Goal: Task Accomplishment & Management: Use online tool/utility

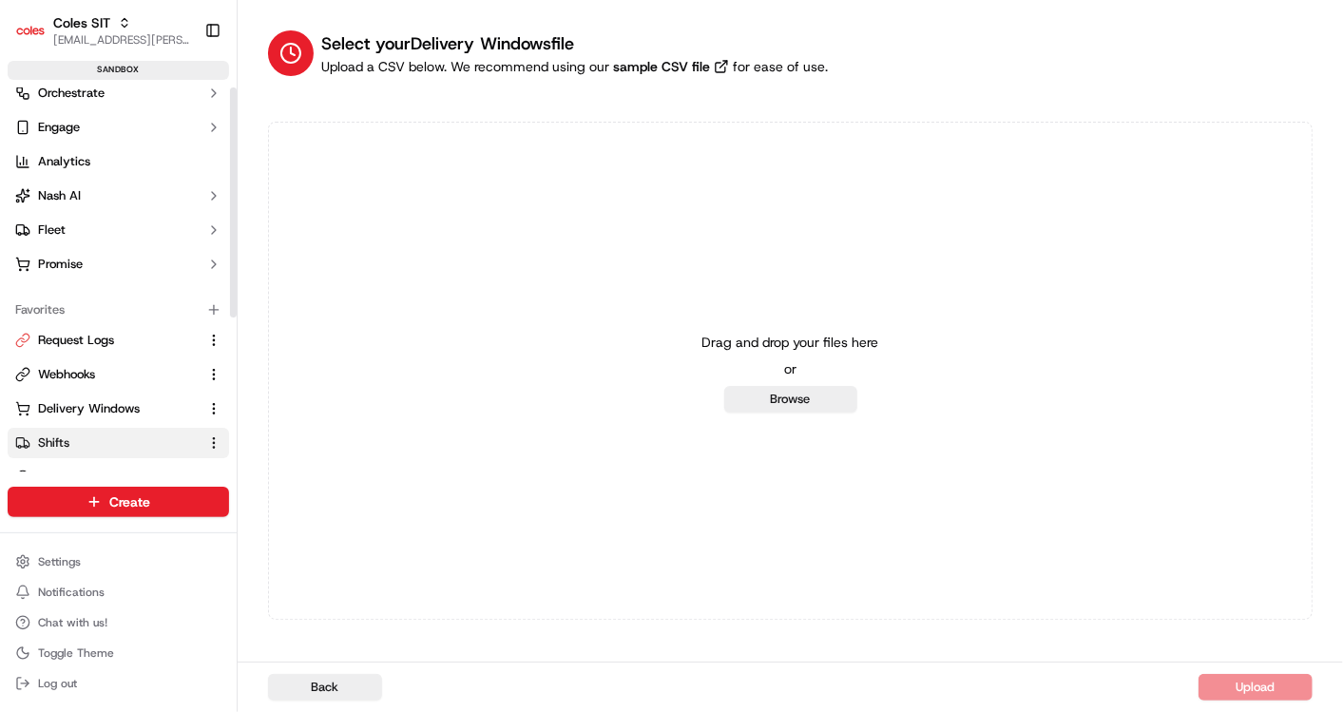
scroll to position [211, 0]
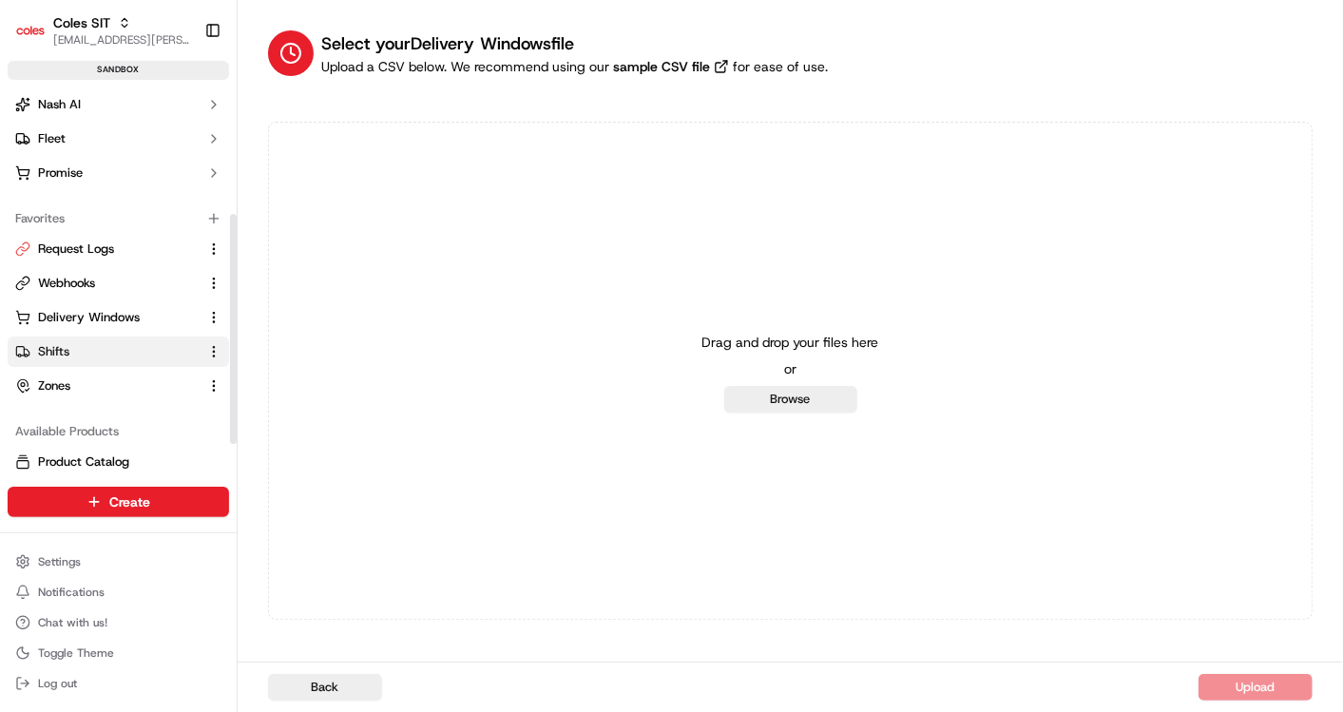
click at [57, 343] on span "Shifts" at bounding box center [53, 351] width 31 height 17
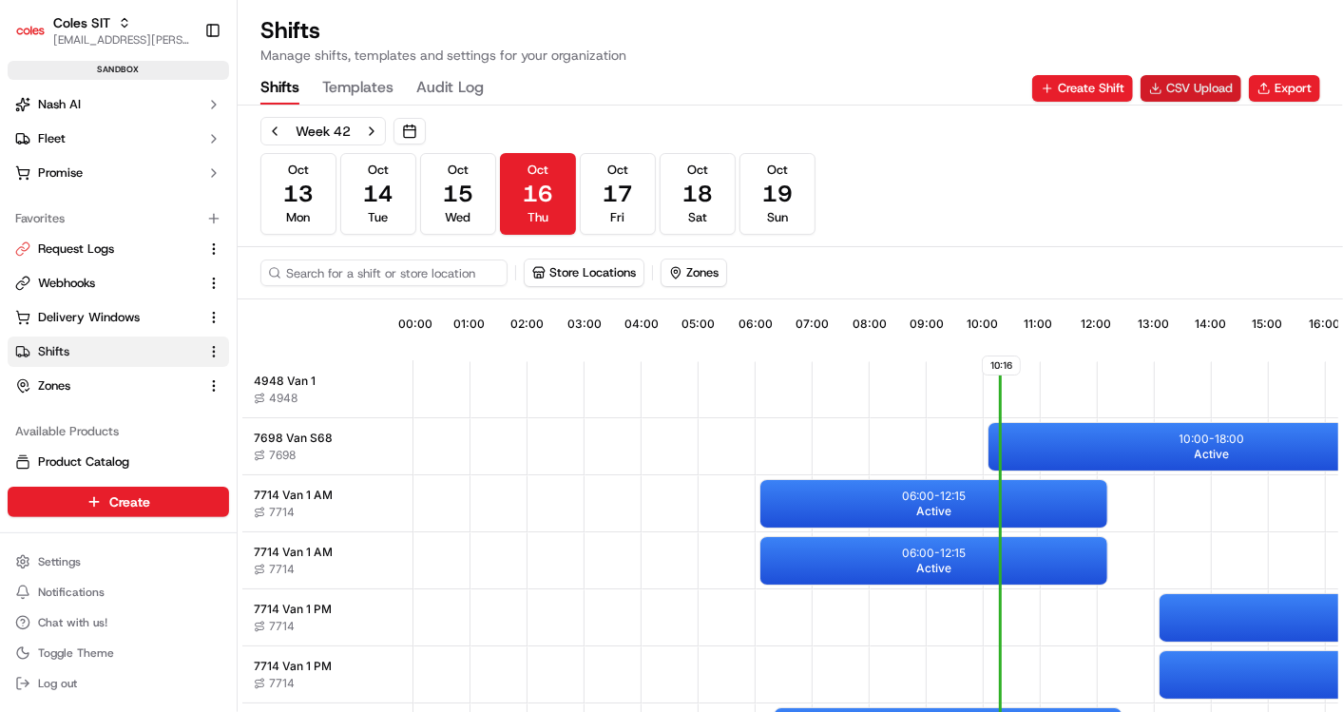
click at [1170, 85] on button "CSV Upload" at bounding box center [1190, 88] width 101 height 27
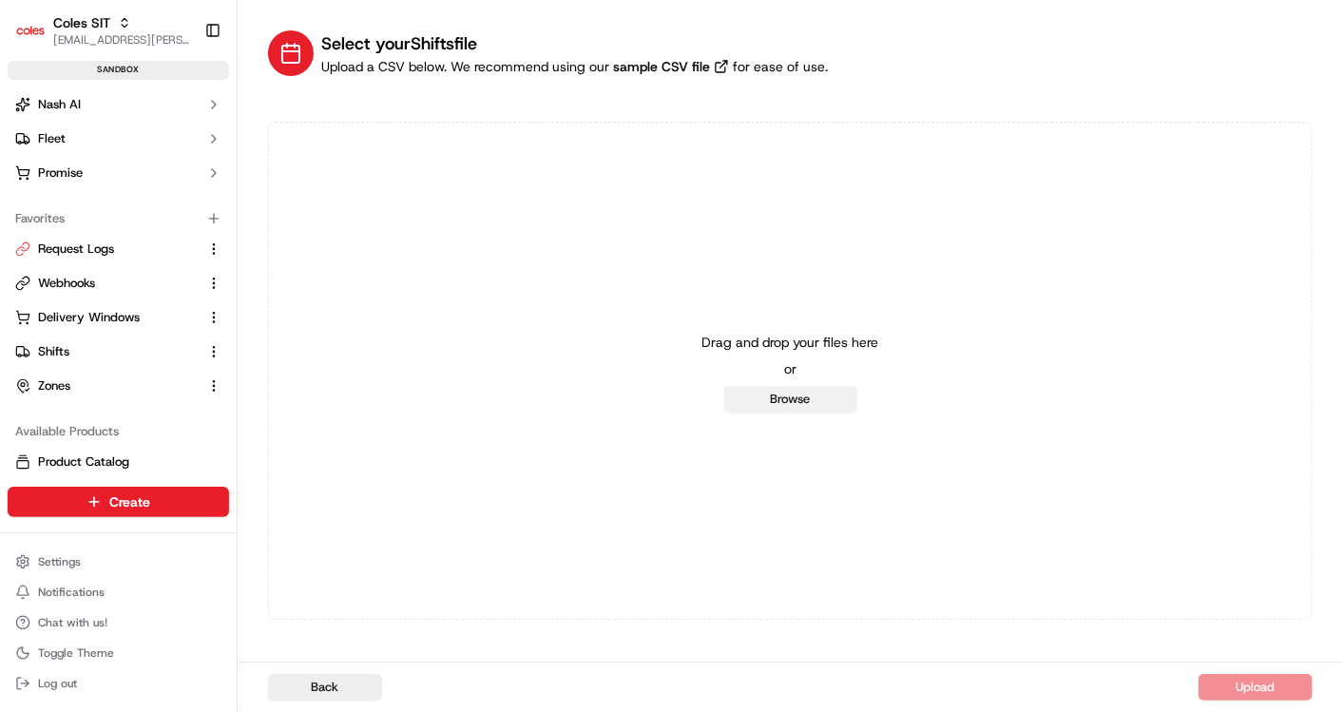
click at [800, 396] on button "Browse" at bounding box center [790, 399] width 133 height 27
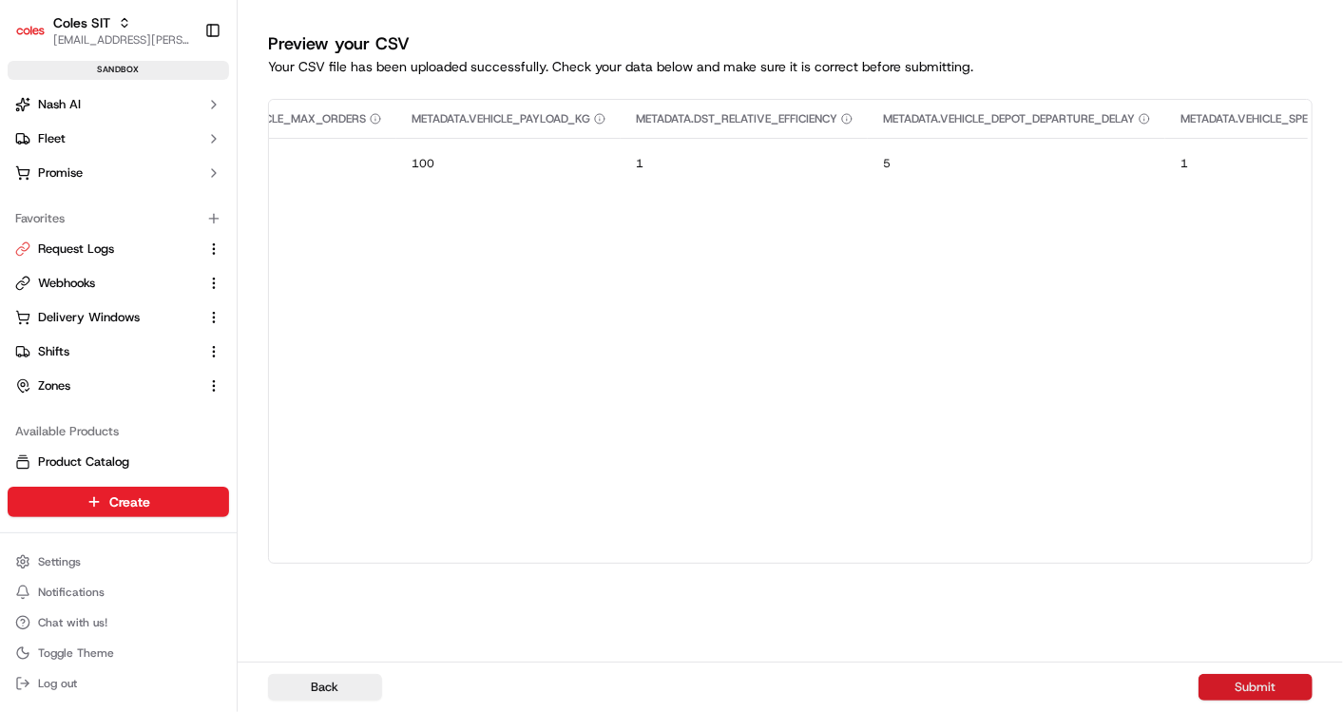
scroll to position [0, 1704]
click at [1250, 692] on button "Submit" at bounding box center [1255, 687] width 114 height 27
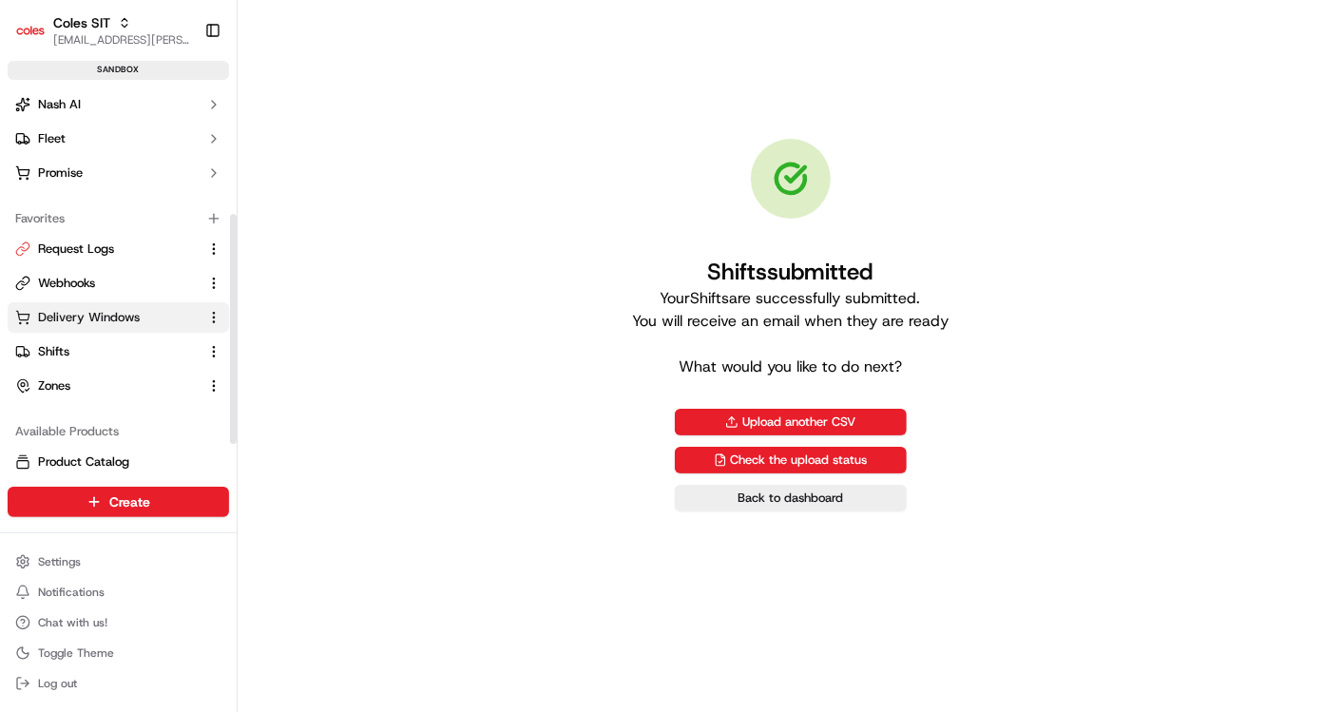
click at [83, 303] on button "Delivery Windows" at bounding box center [118, 317] width 221 height 30
click at [106, 302] on button "Delivery Windows" at bounding box center [118, 317] width 221 height 30
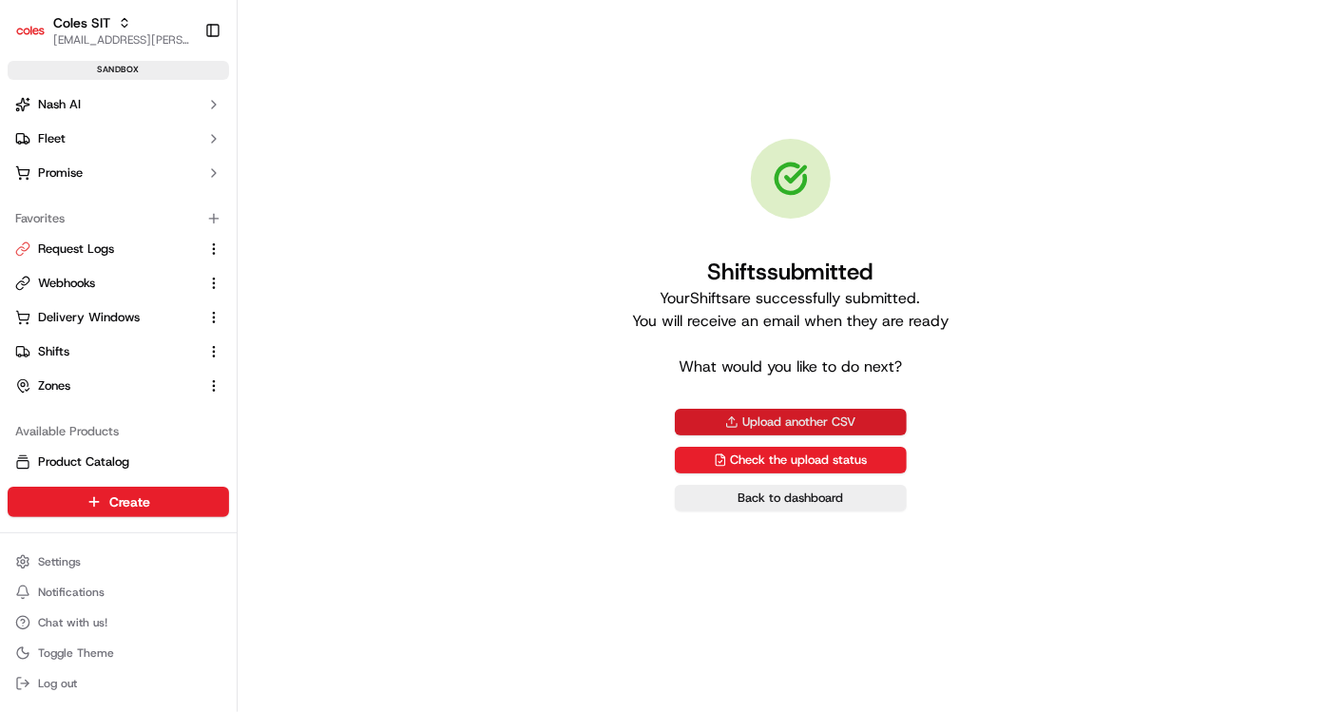
click at [798, 428] on button "Upload another CSV" at bounding box center [791, 422] width 232 height 27
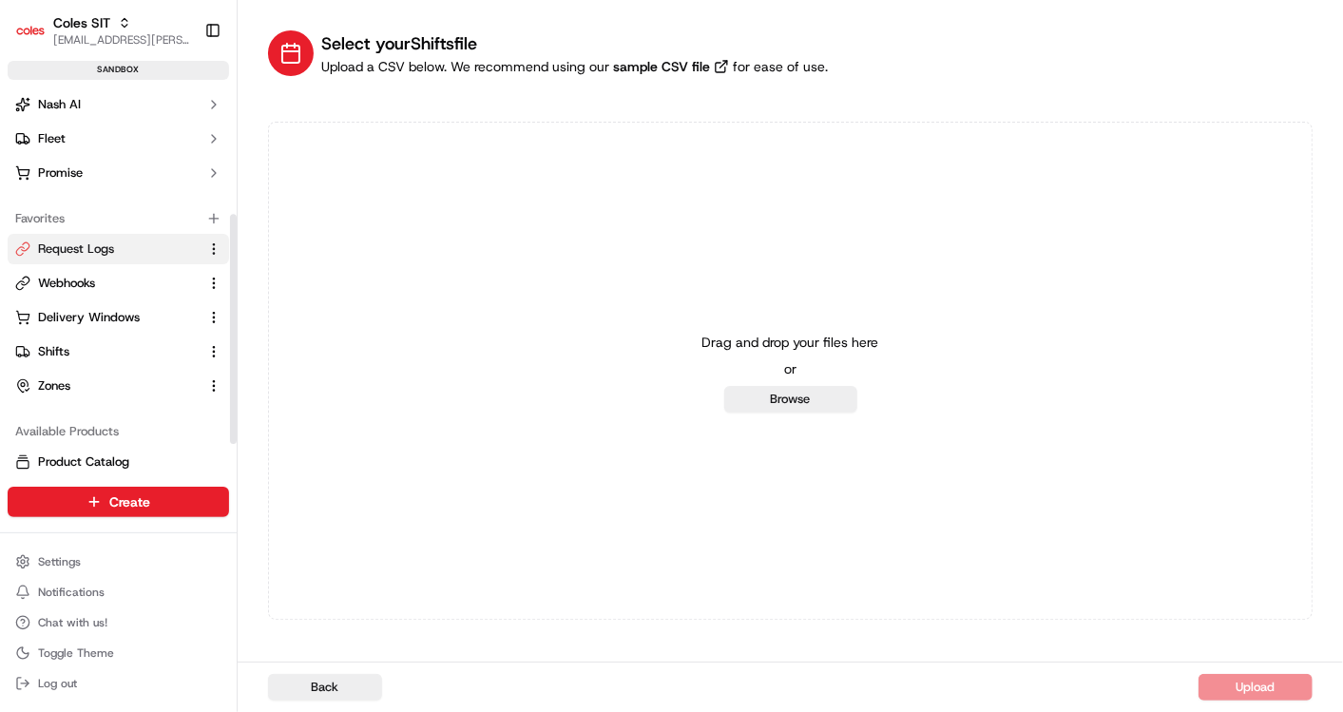
click at [67, 244] on span "Request Logs" at bounding box center [76, 248] width 76 height 17
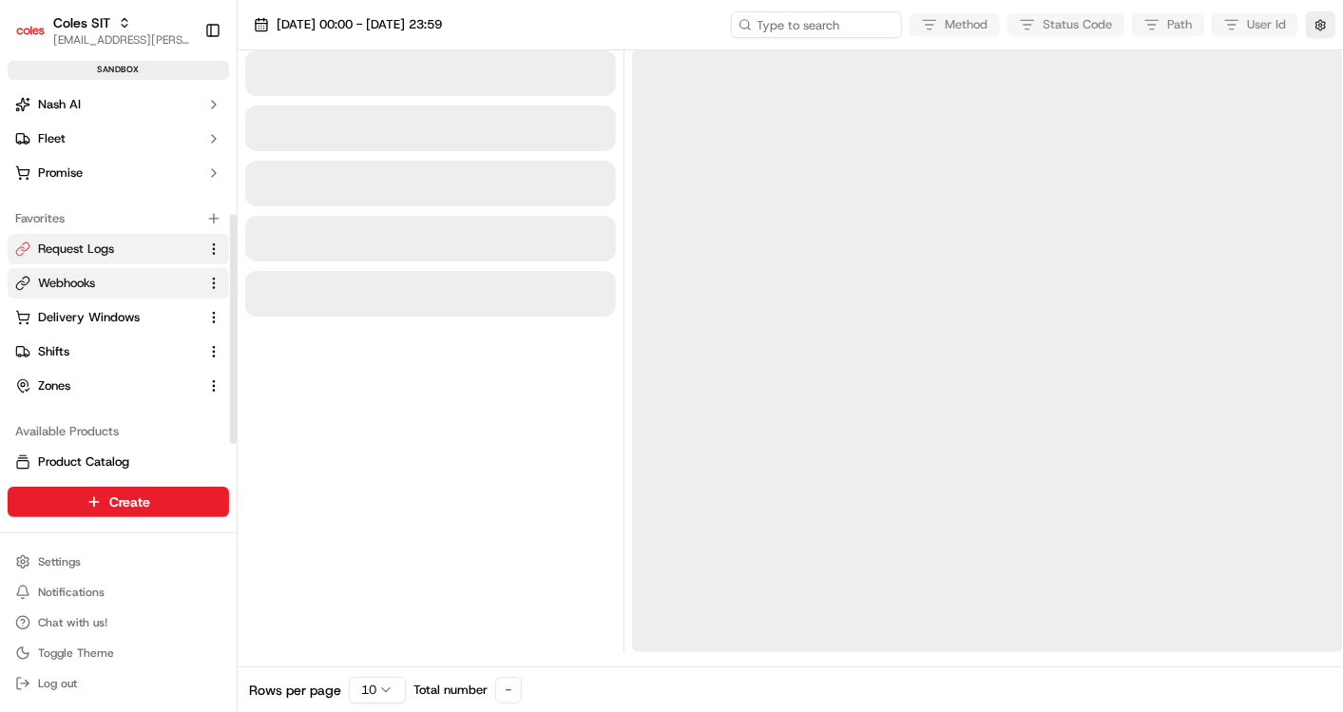
click at [67, 277] on span "Webhooks" at bounding box center [66, 283] width 57 height 17
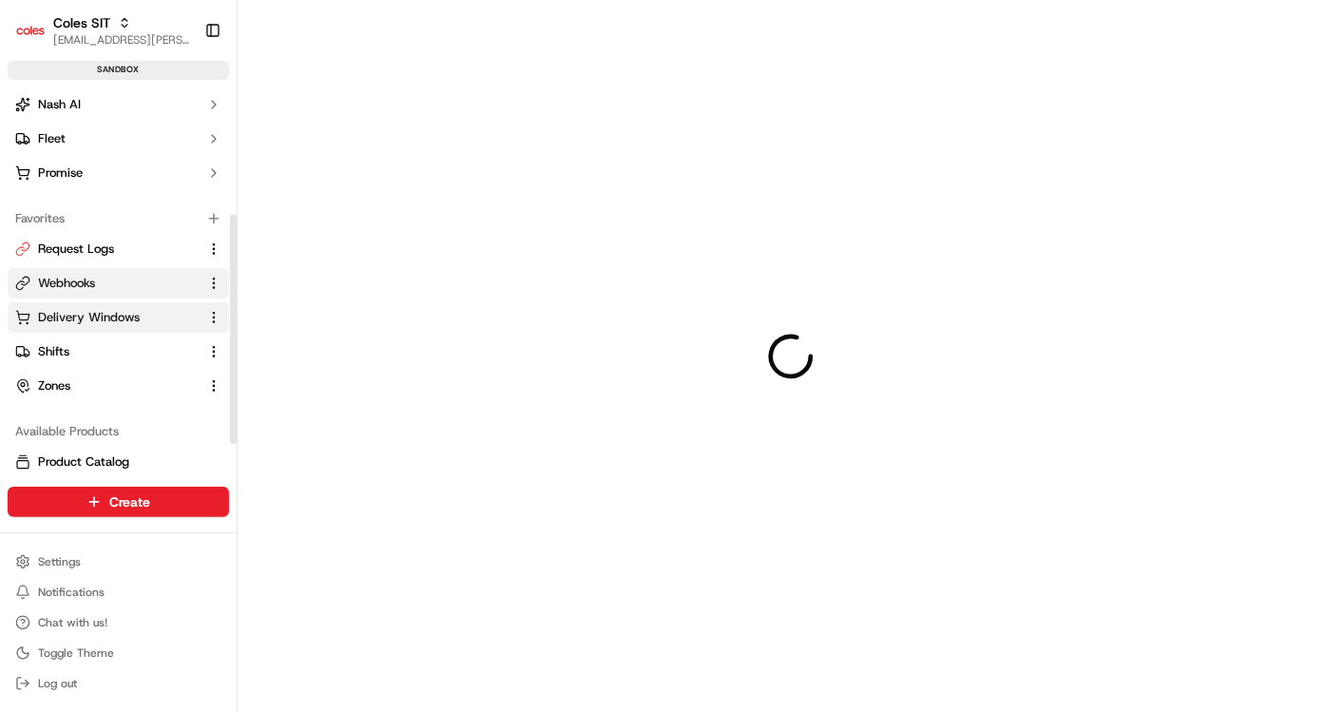
click at [76, 314] on span "Delivery Windows" at bounding box center [89, 317] width 102 height 17
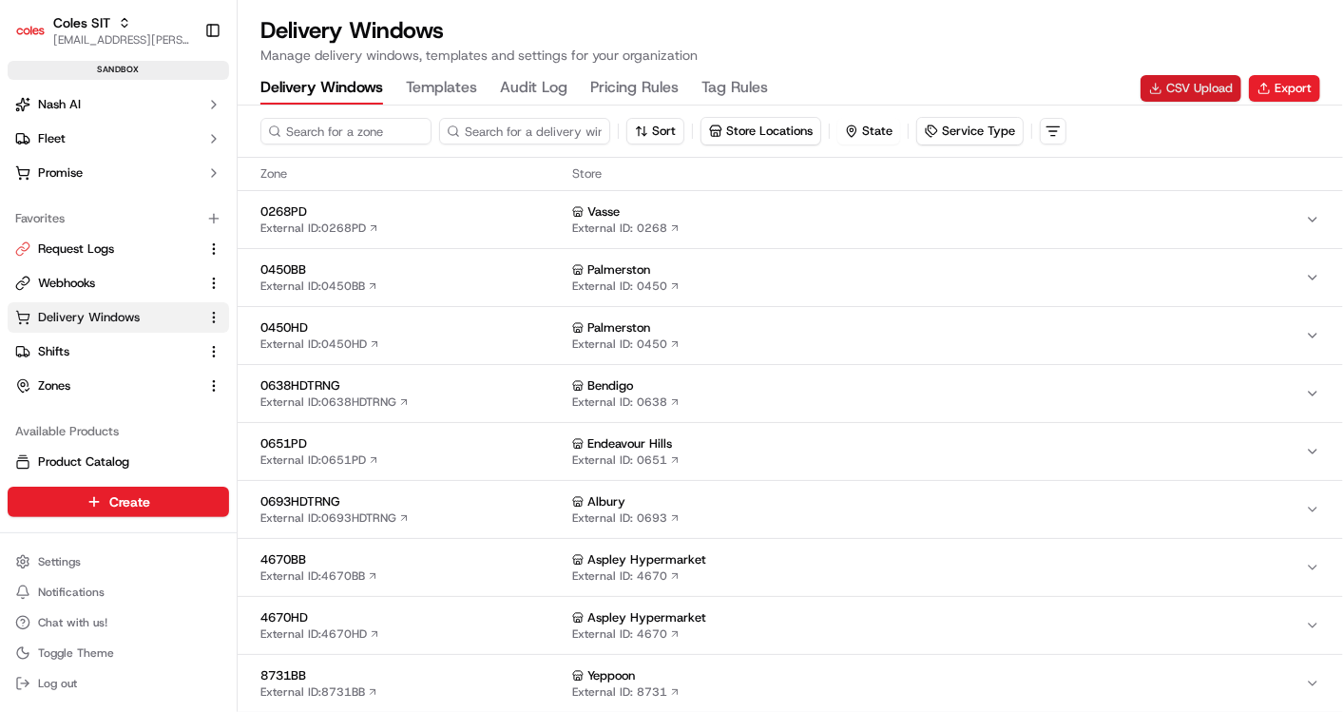
click at [1166, 86] on button "CSV Upload" at bounding box center [1190, 88] width 101 height 27
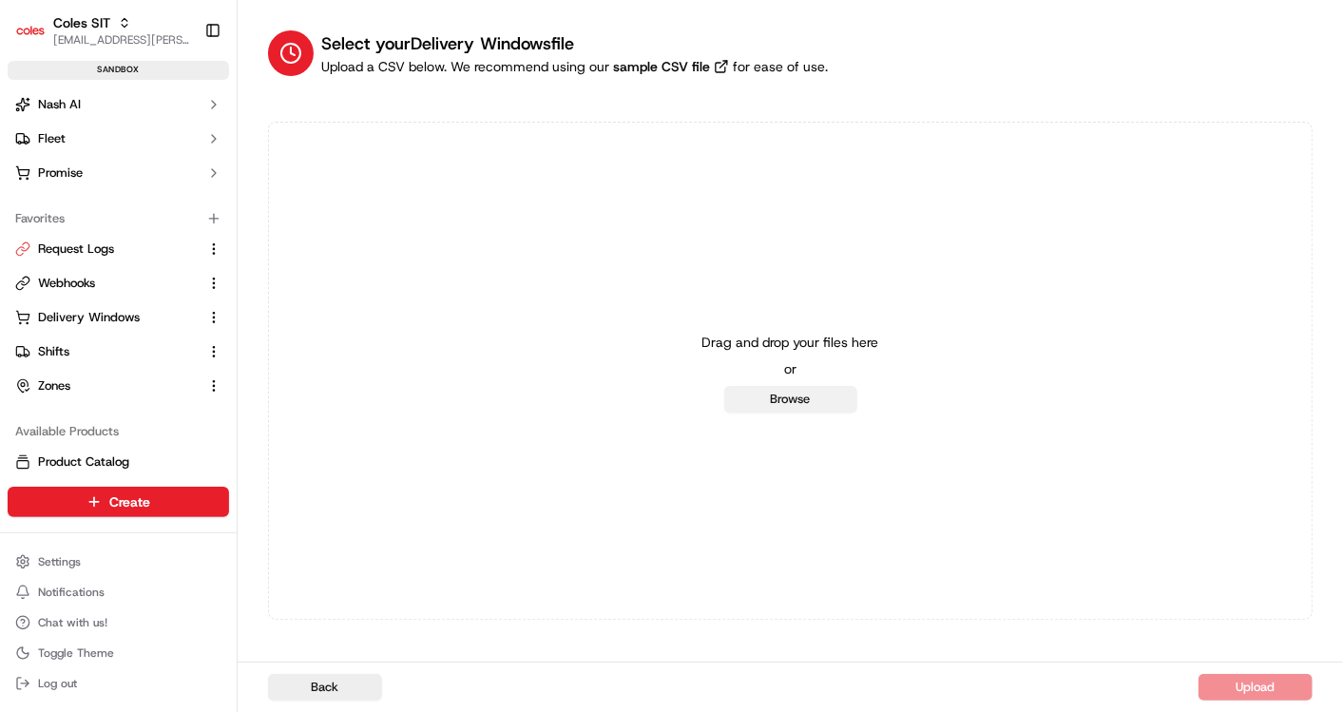
click at [805, 409] on button "Browse" at bounding box center [790, 399] width 133 height 27
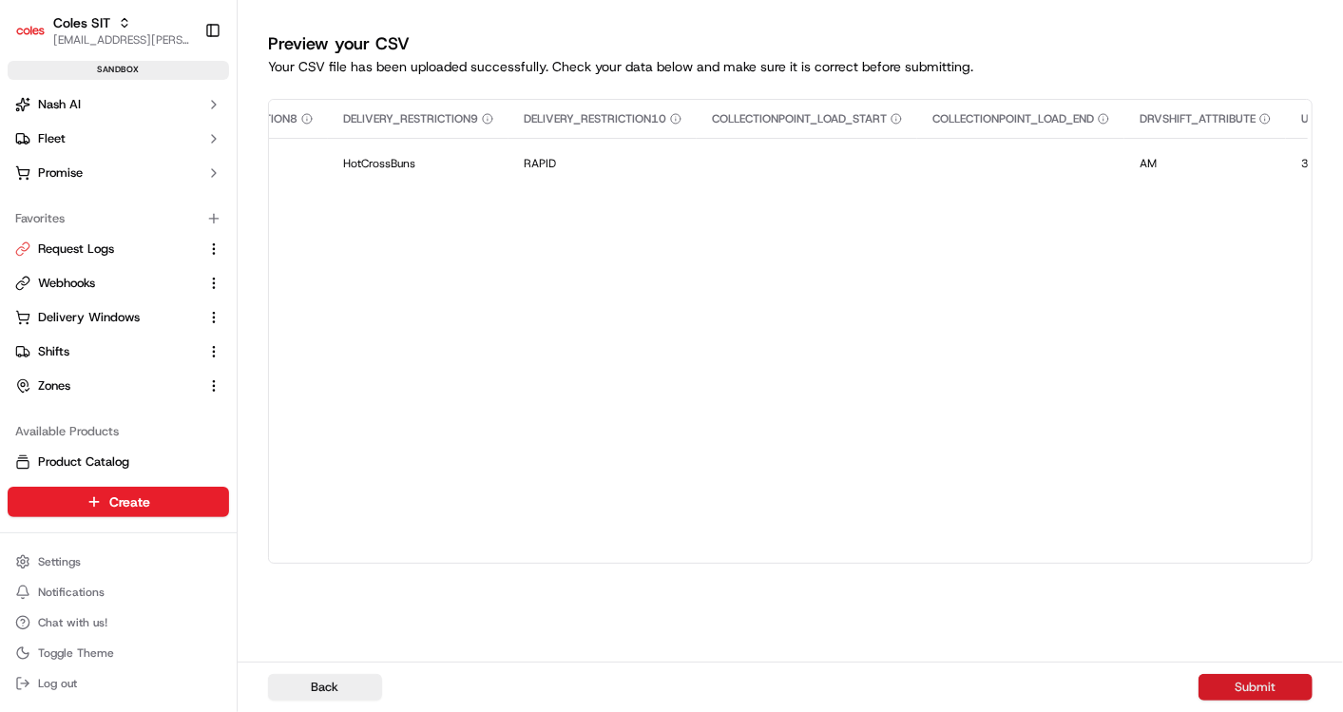
scroll to position [0, 2910]
click at [1264, 681] on button "Submit" at bounding box center [1255, 687] width 114 height 27
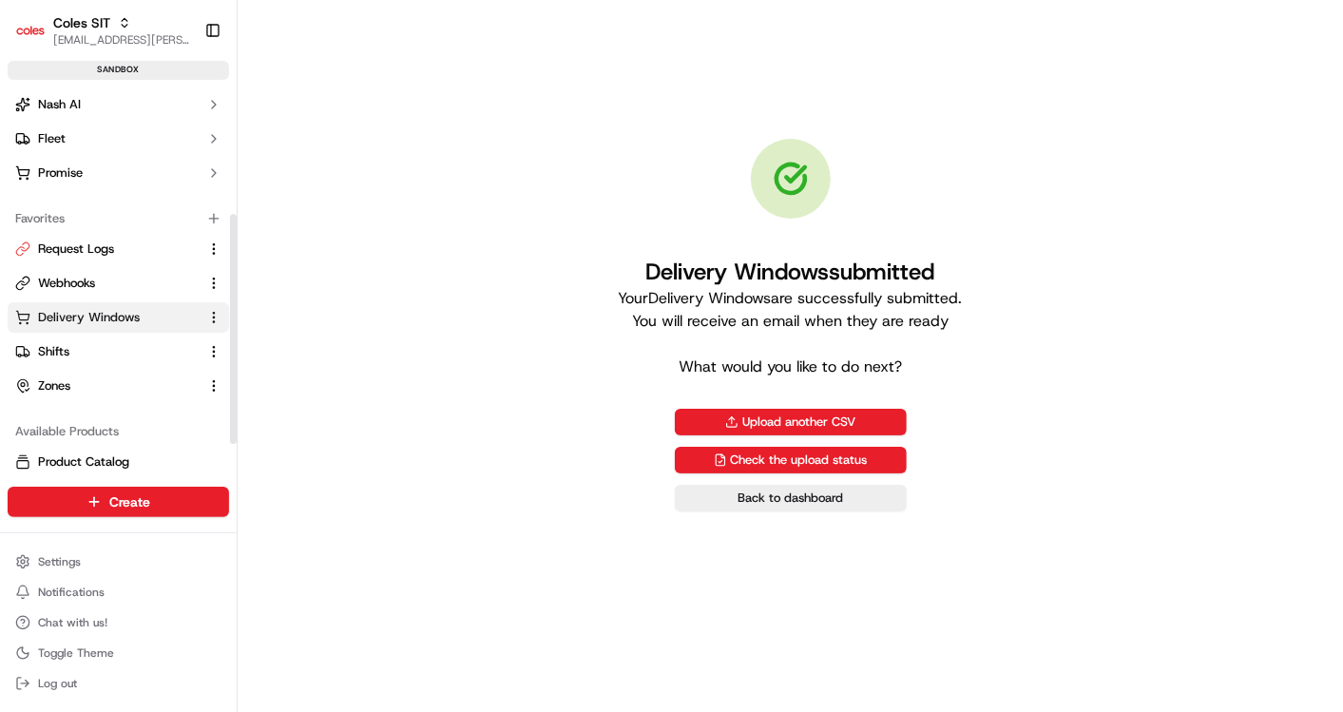
click at [89, 315] on span "Delivery Windows" at bounding box center [89, 317] width 102 height 17
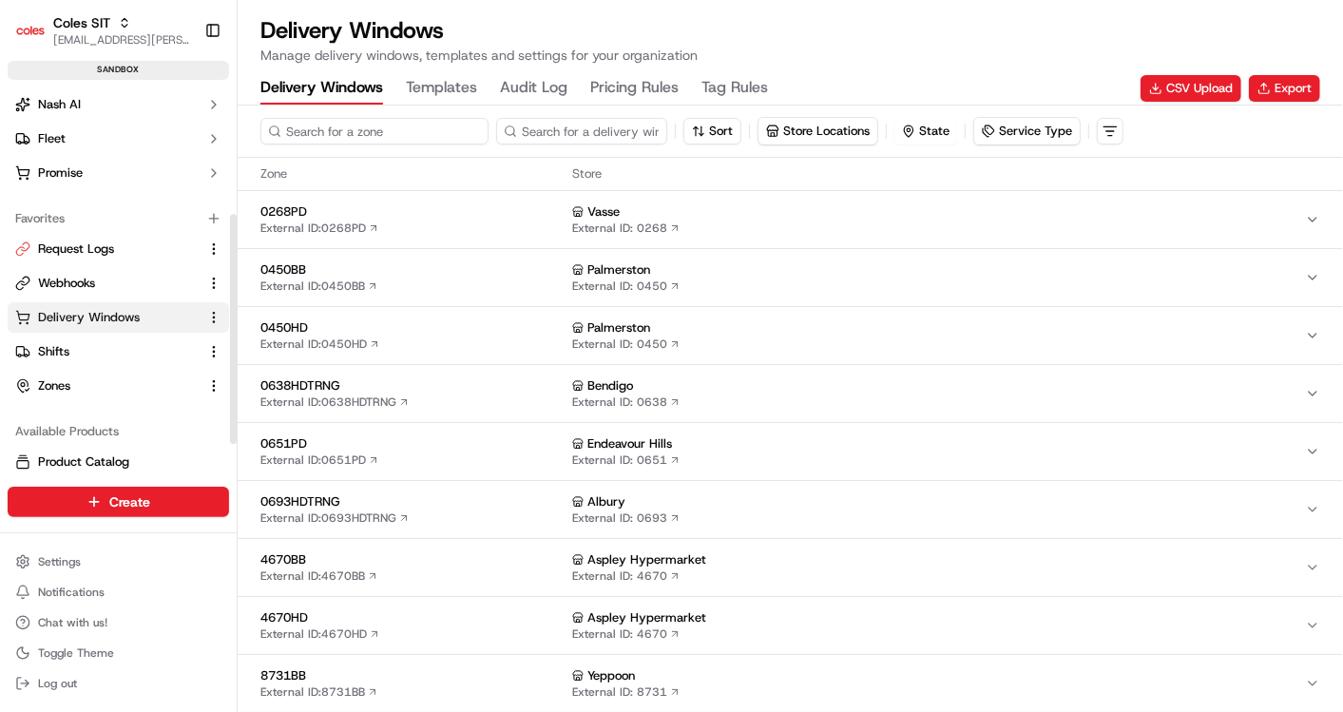
click at [354, 130] on input at bounding box center [374, 131] width 228 height 27
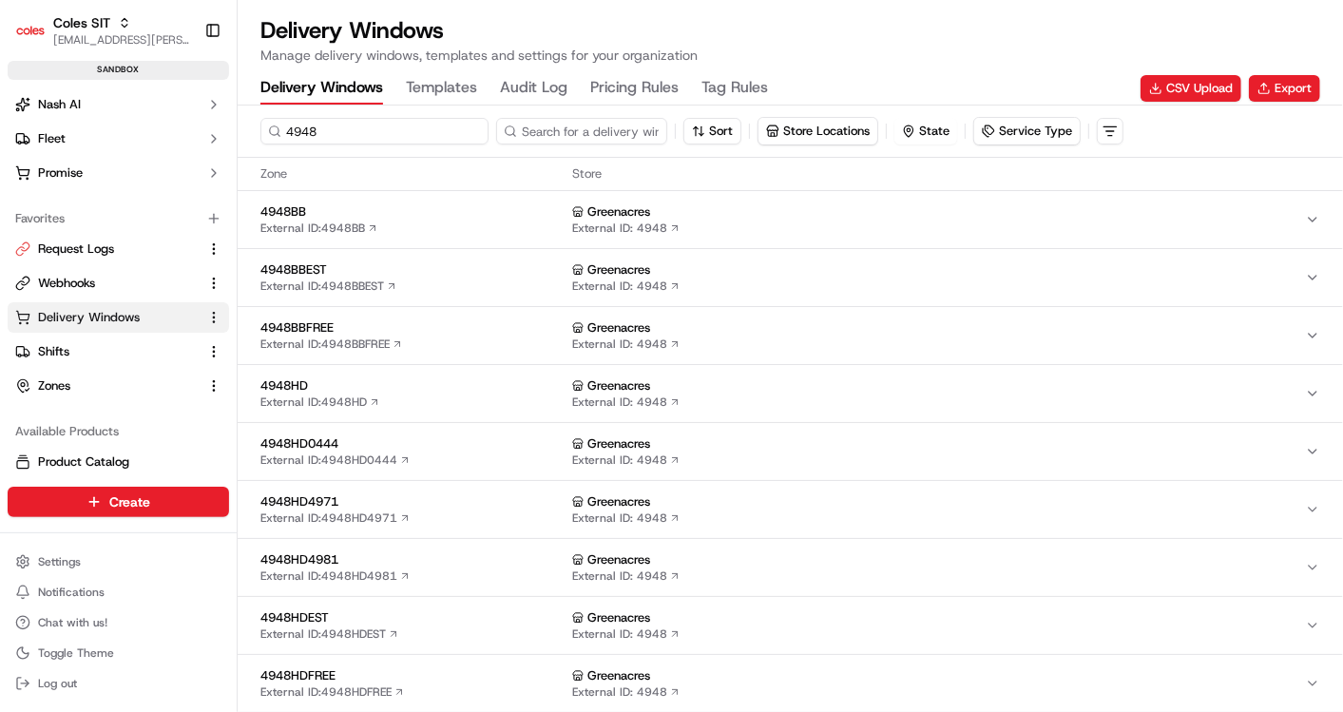
type input "4948"
click at [464, 390] on span "4948HD" at bounding box center [412, 385] width 304 height 17
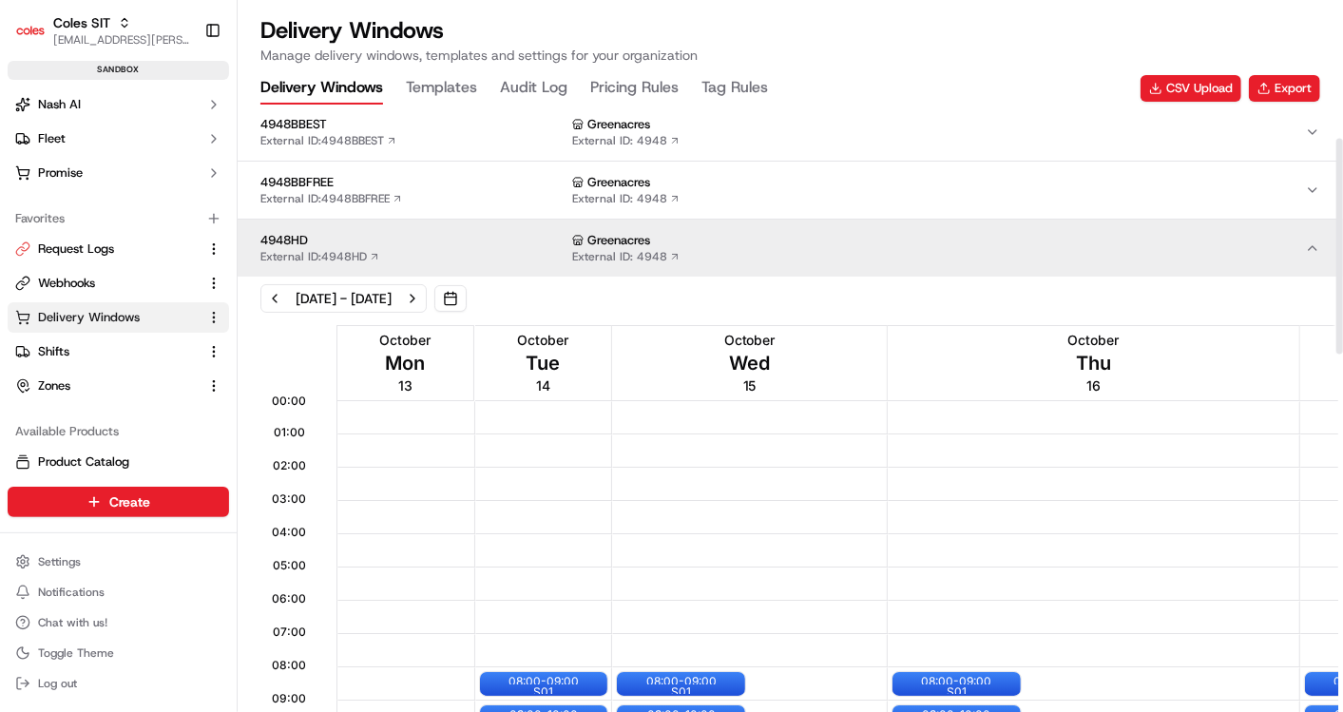
scroll to position [422, 0]
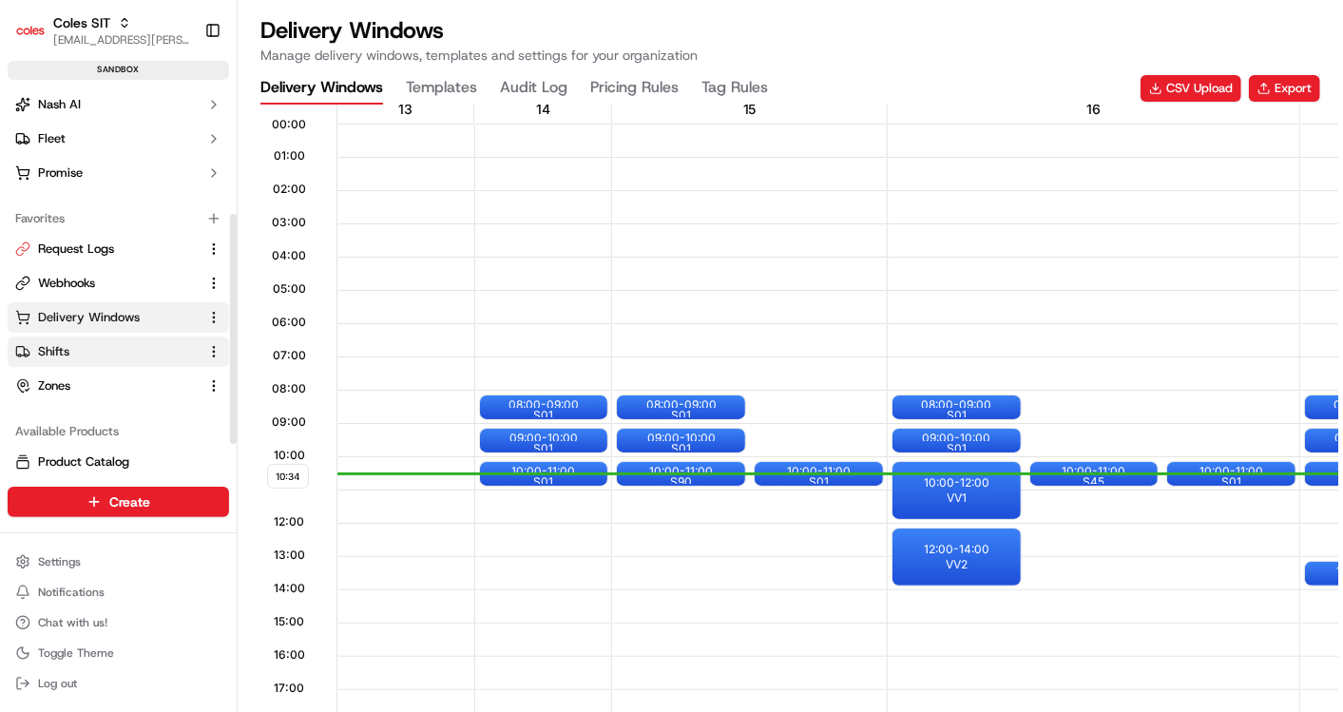
click at [57, 355] on span "Shifts" at bounding box center [53, 351] width 31 height 17
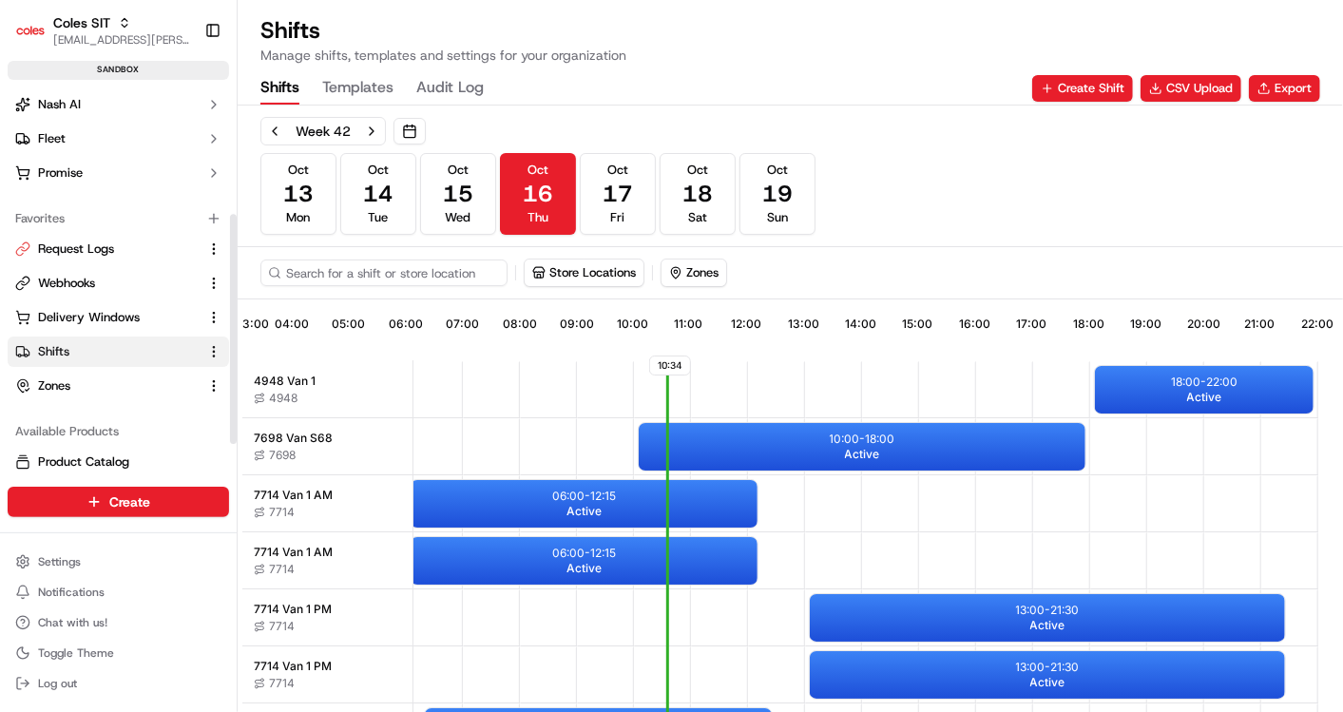
scroll to position [0, 452]
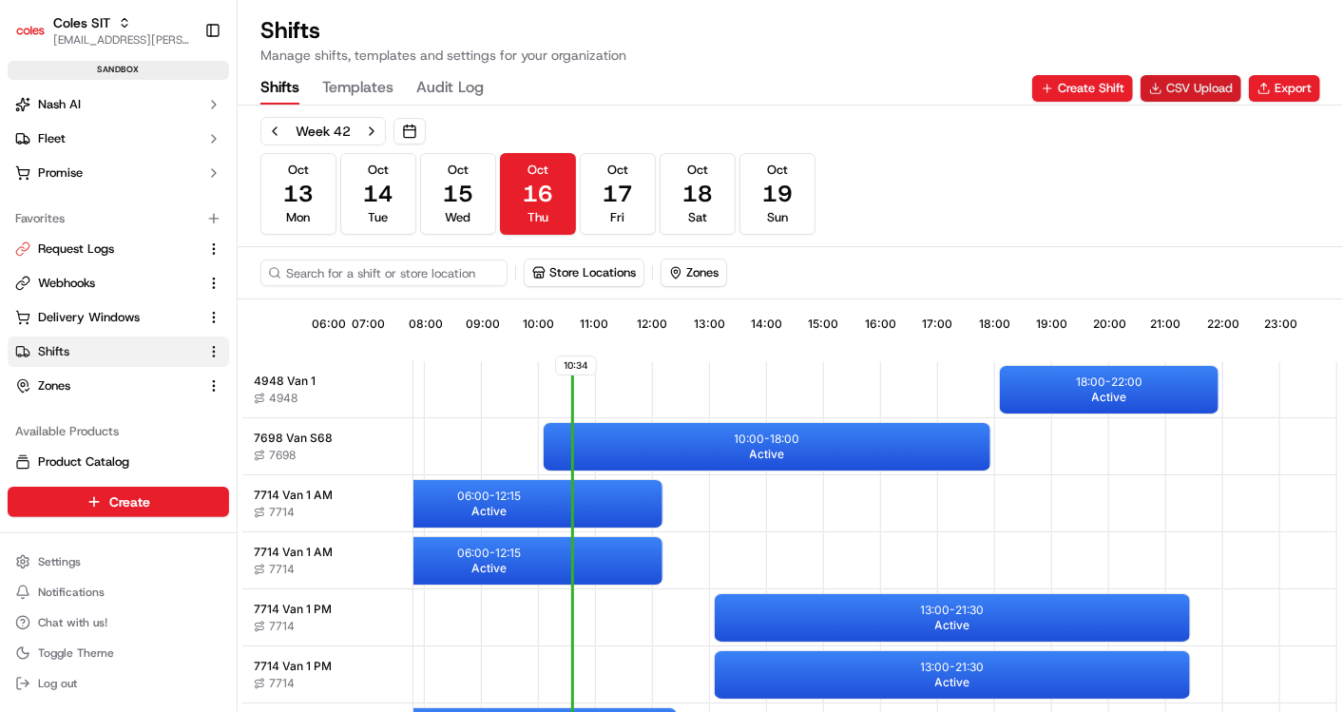
click at [1199, 86] on button "CSV Upload" at bounding box center [1190, 88] width 101 height 27
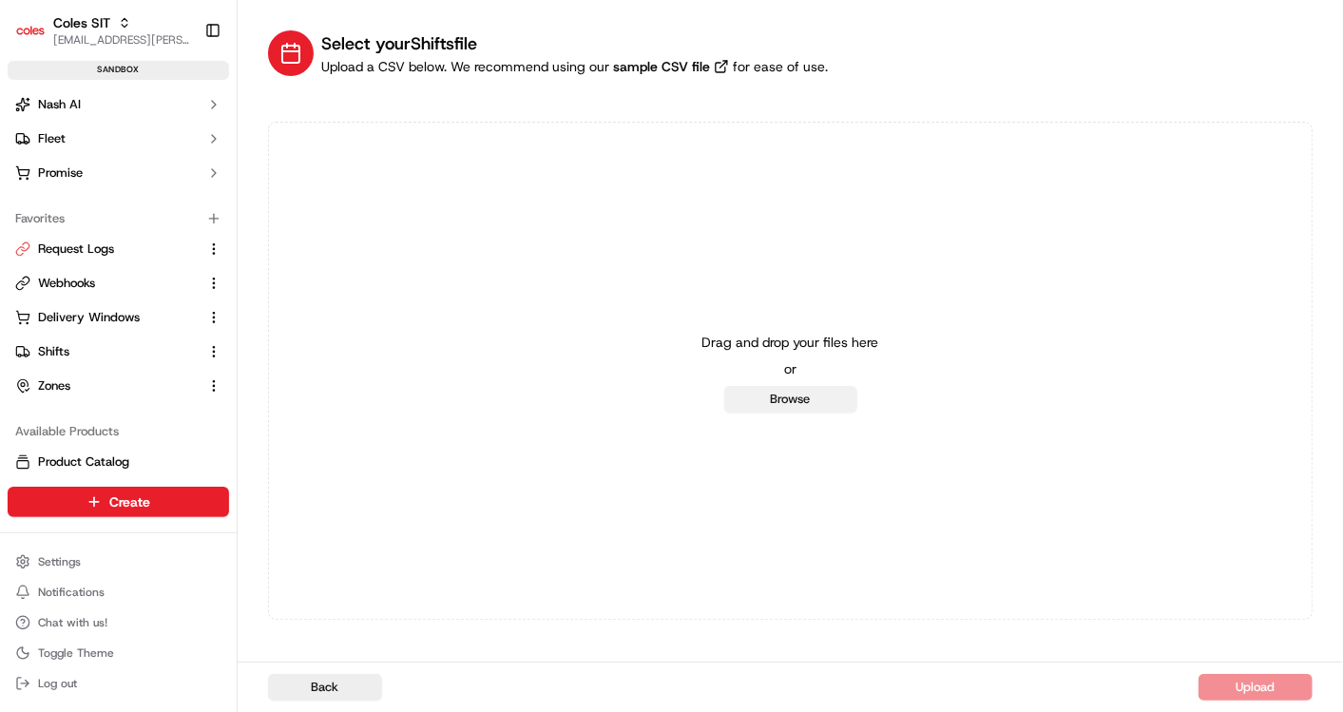
click at [786, 404] on button "Browse" at bounding box center [790, 399] width 133 height 27
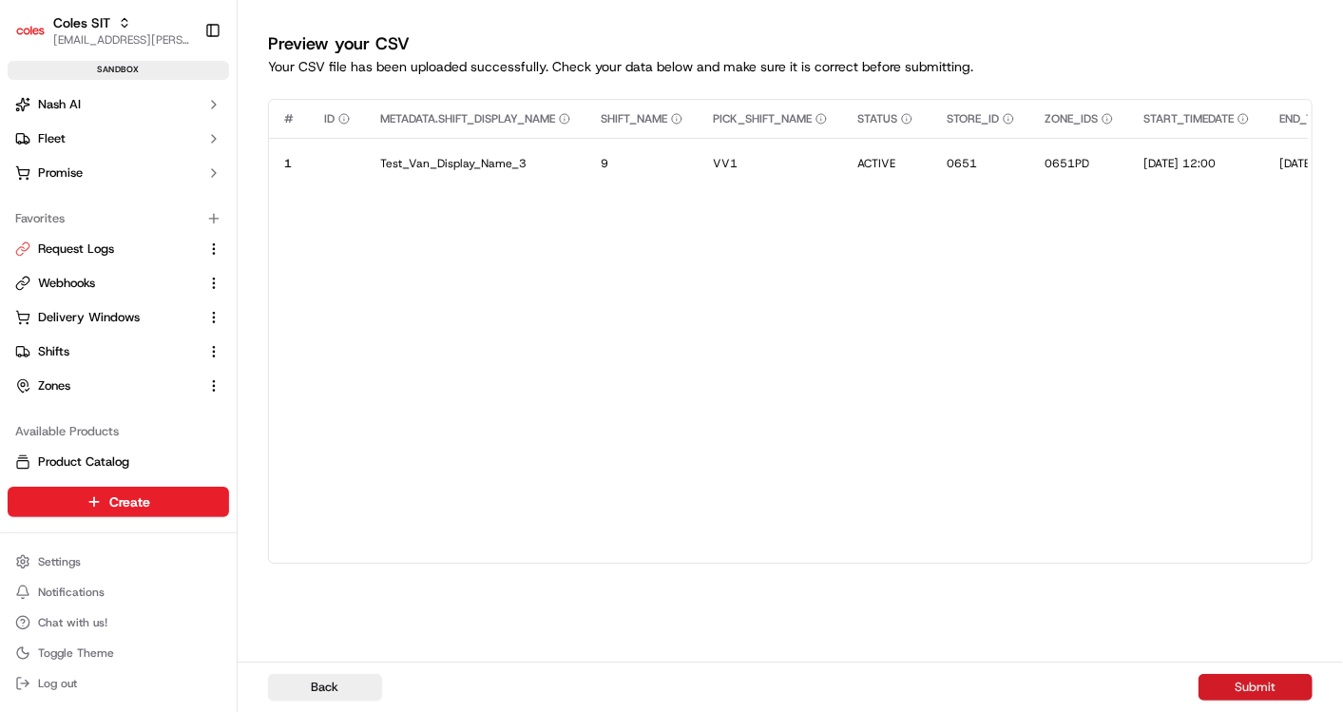
click at [1262, 681] on button "Submit" at bounding box center [1255, 687] width 114 height 27
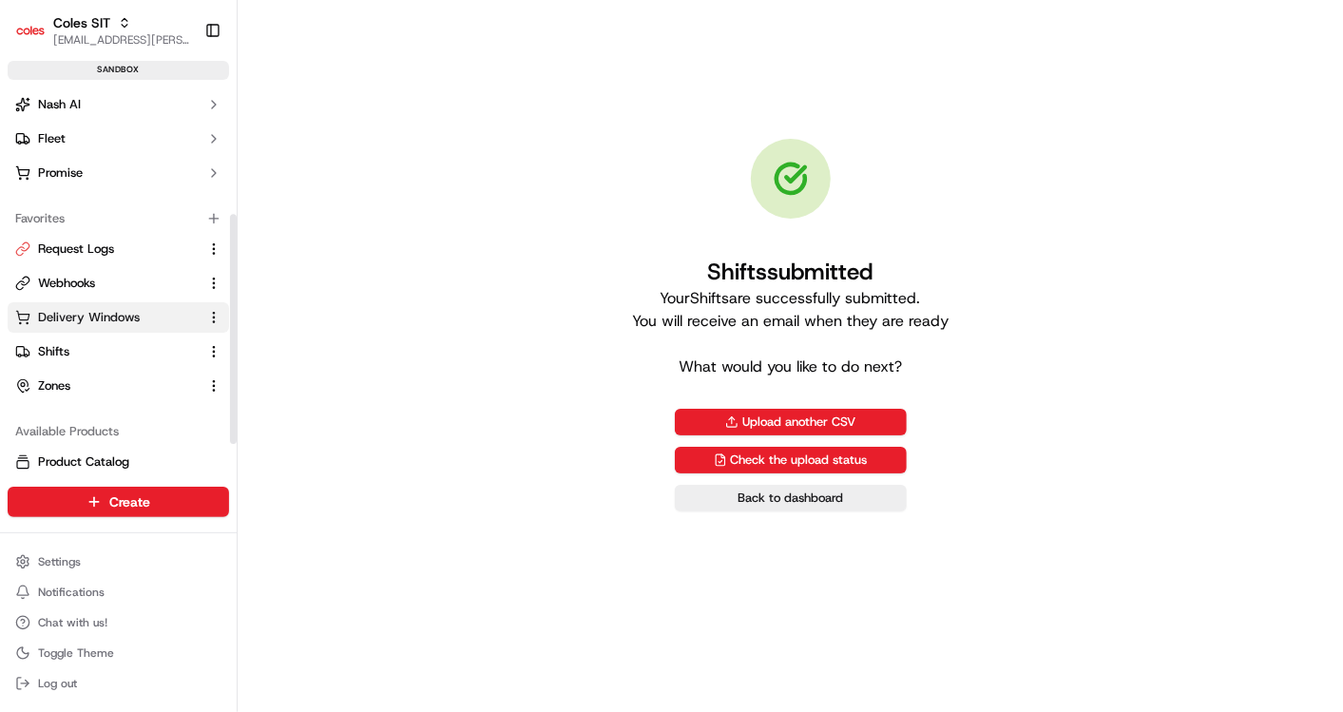
click at [102, 313] on span "Delivery Windows" at bounding box center [89, 317] width 102 height 17
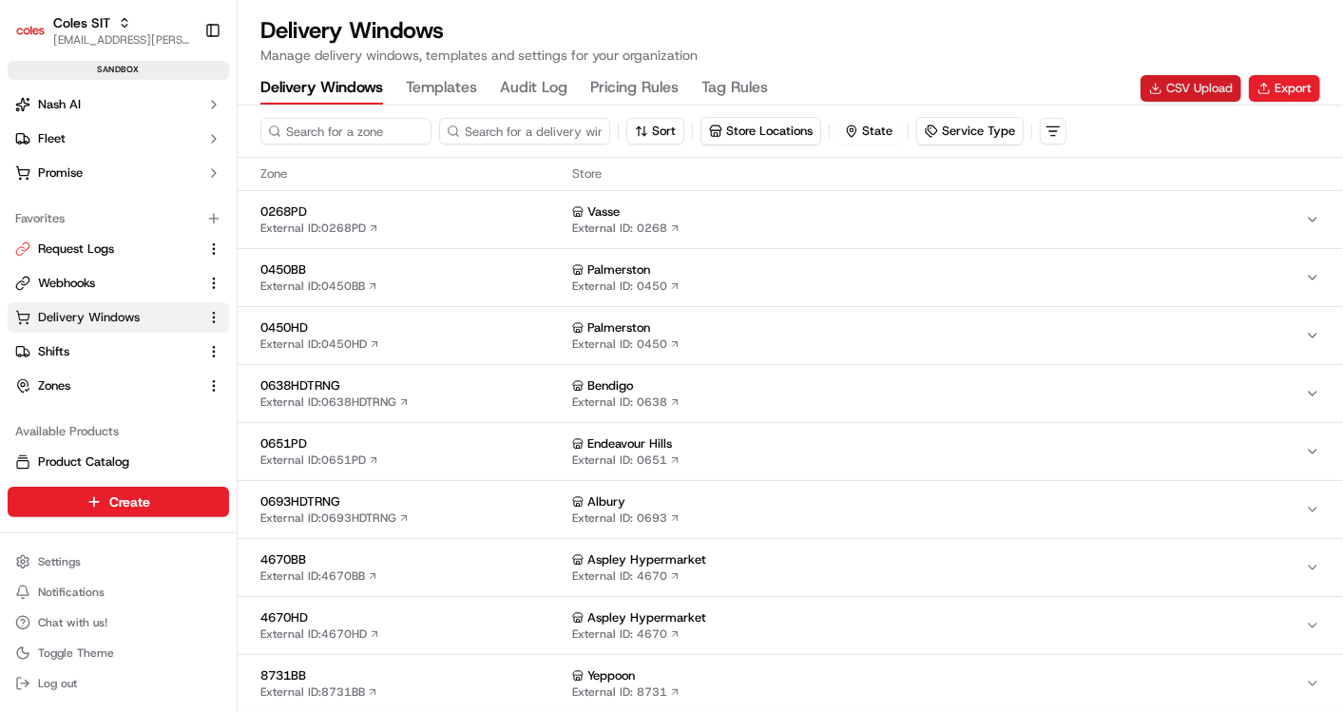
click at [1187, 93] on button "CSV Upload" at bounding box center [1190, 88] width 101 height 27
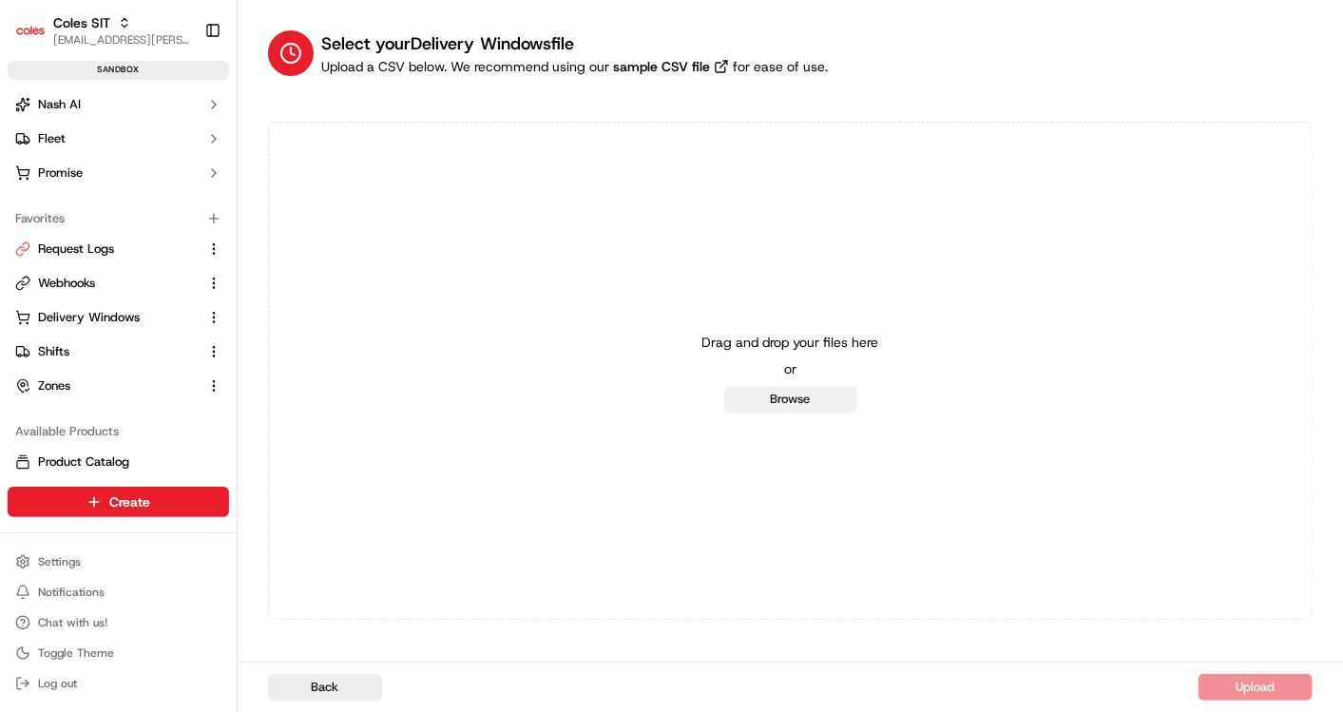
click at [795, 396] on button "Browse" at bounding box center [790, 399] width 133 height 27
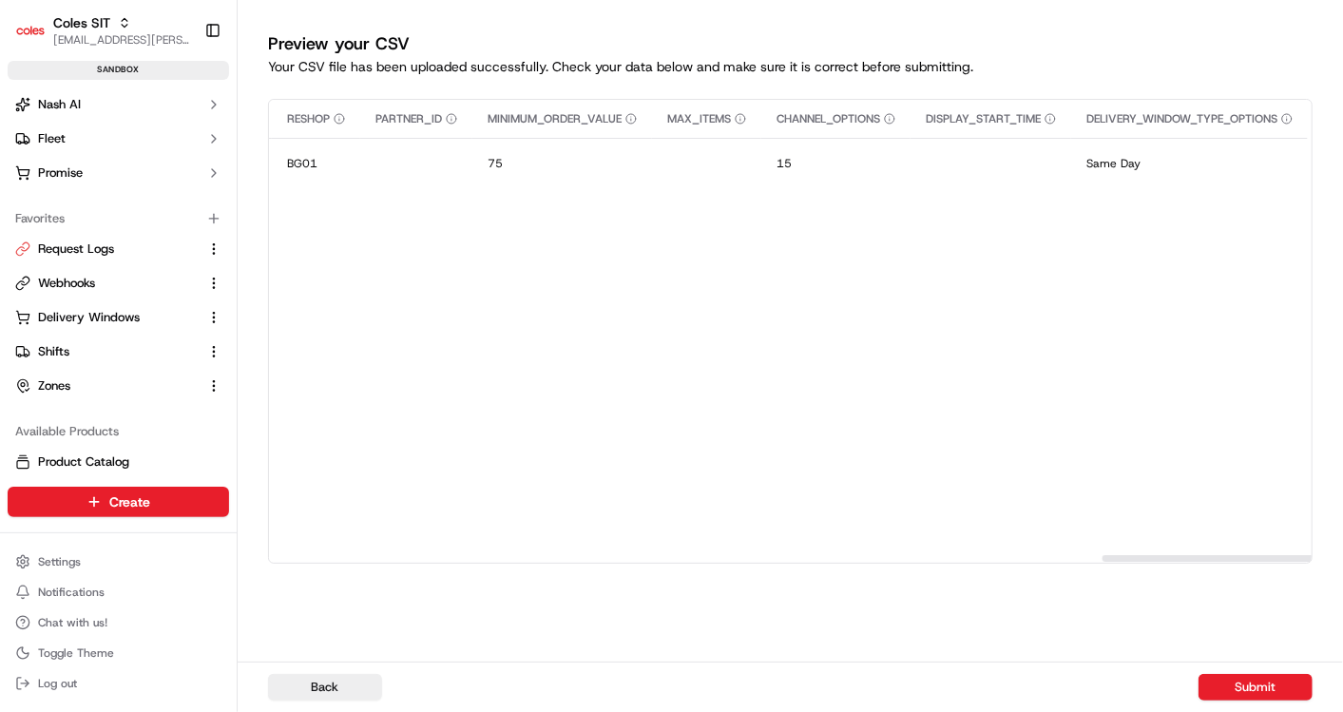
scroll to position [0, 4319]
click at [1265, 674] on button "Submit" at bounding box center [1255, 687] width 114 height 27
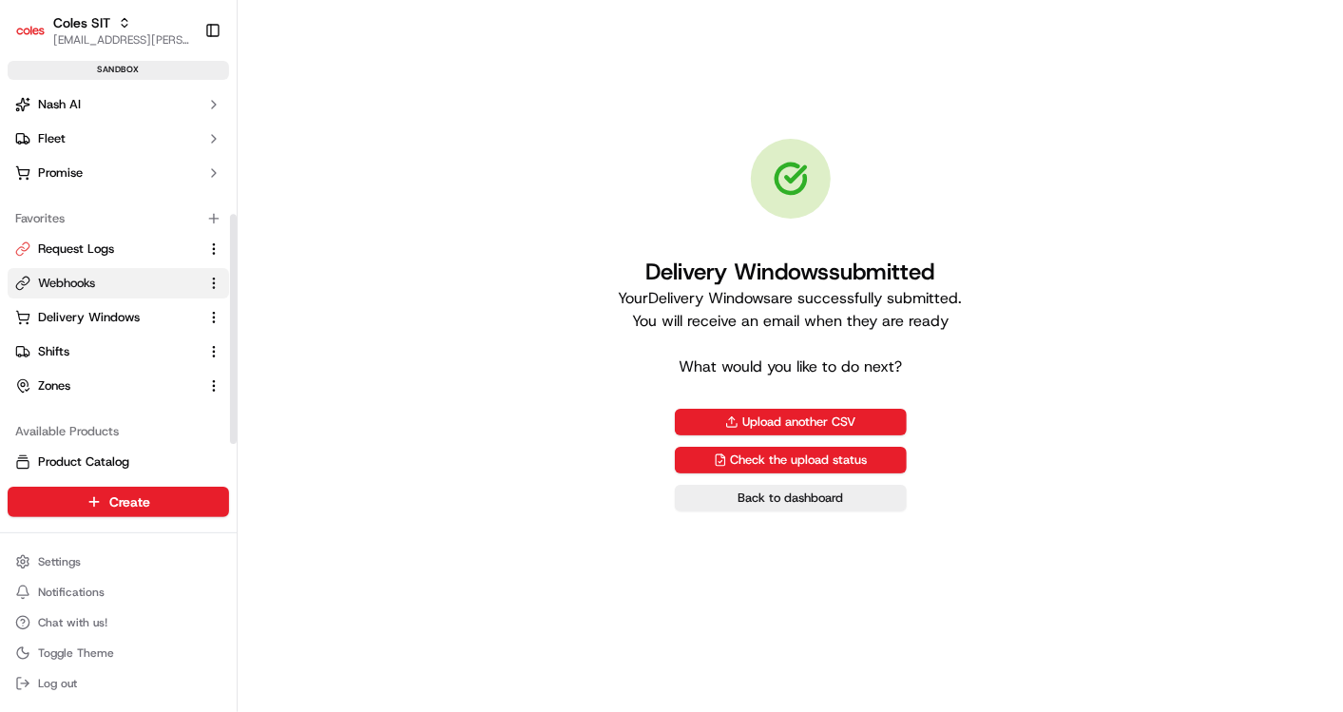
click at [82, 278] on span "Webhooks" at bounding box center [66, 283] width 57 height 17
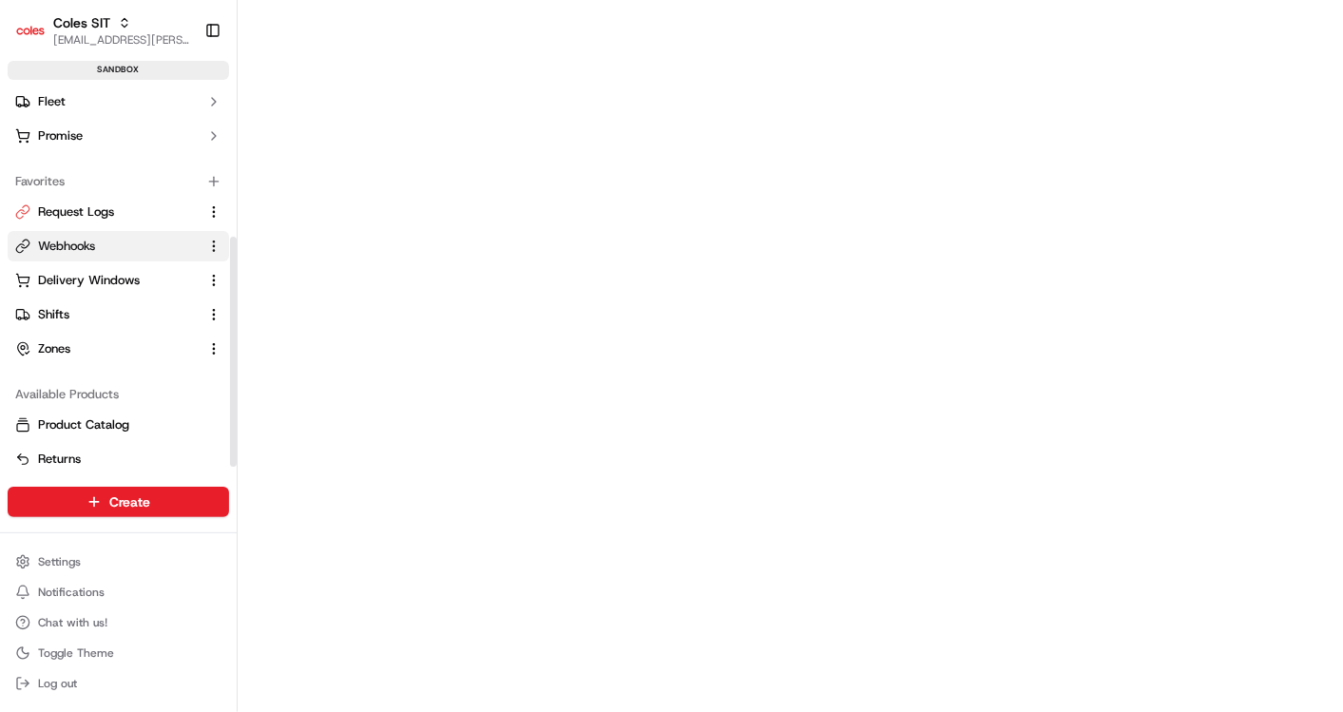
scroll to position [249, 0]
click at [100, 279] on span "Delivery Windows" at bounding box center [89, 279] width 102 height 17
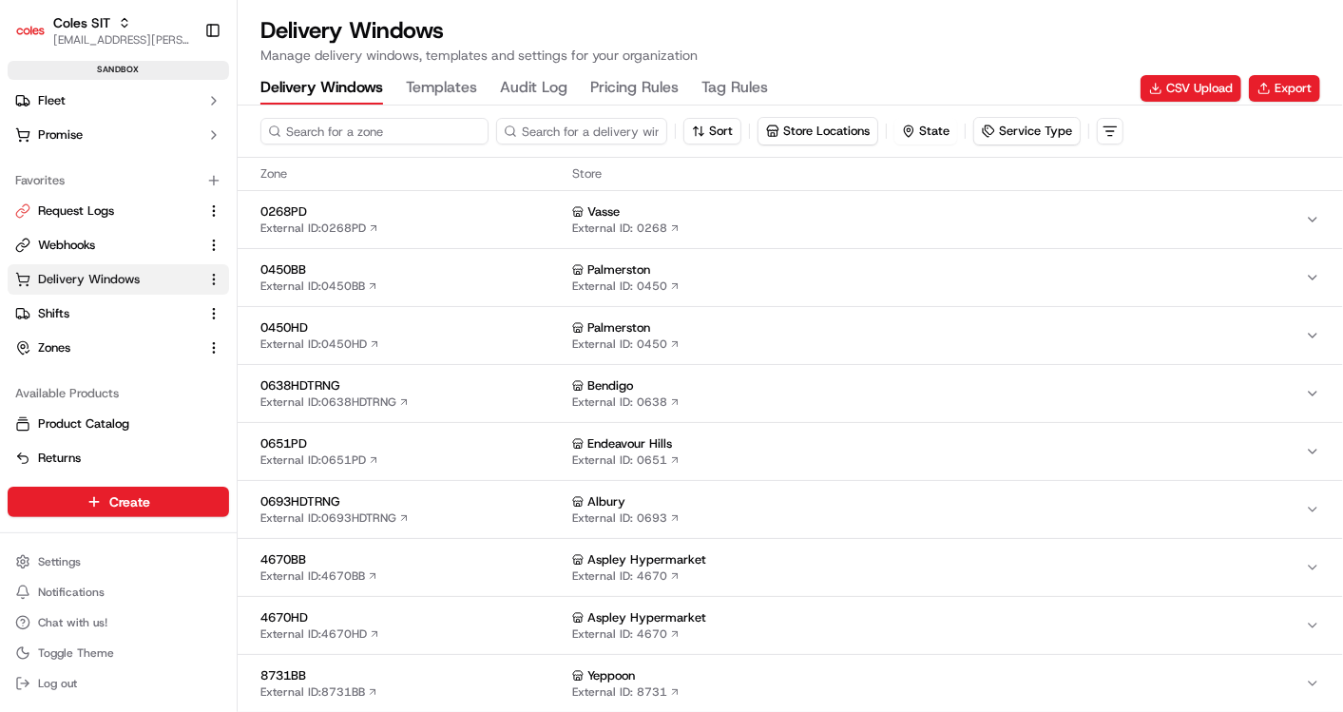
click at [342, 129] on input at bounding box center [374, 131] width 228 height 27
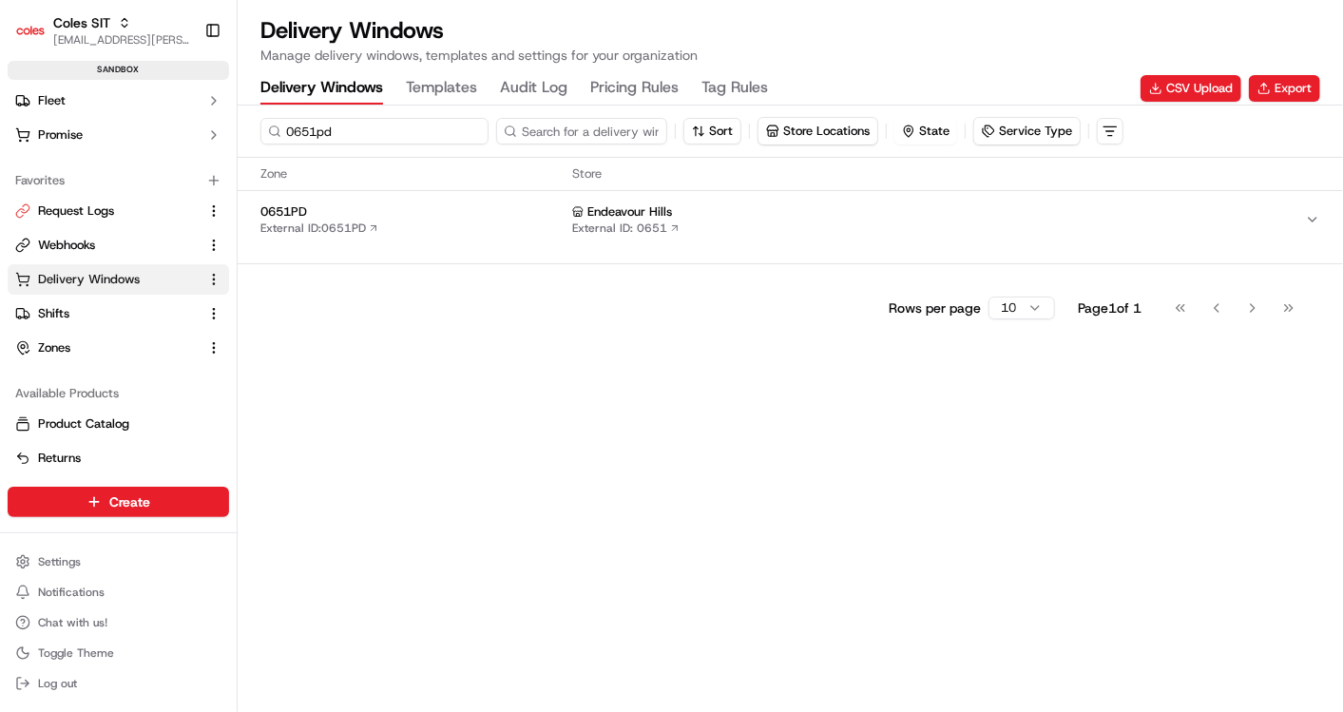
type input "0651pd"
click at [418, 217] on span "0651PD" at bounding box center [412, 211] width 304 height 17
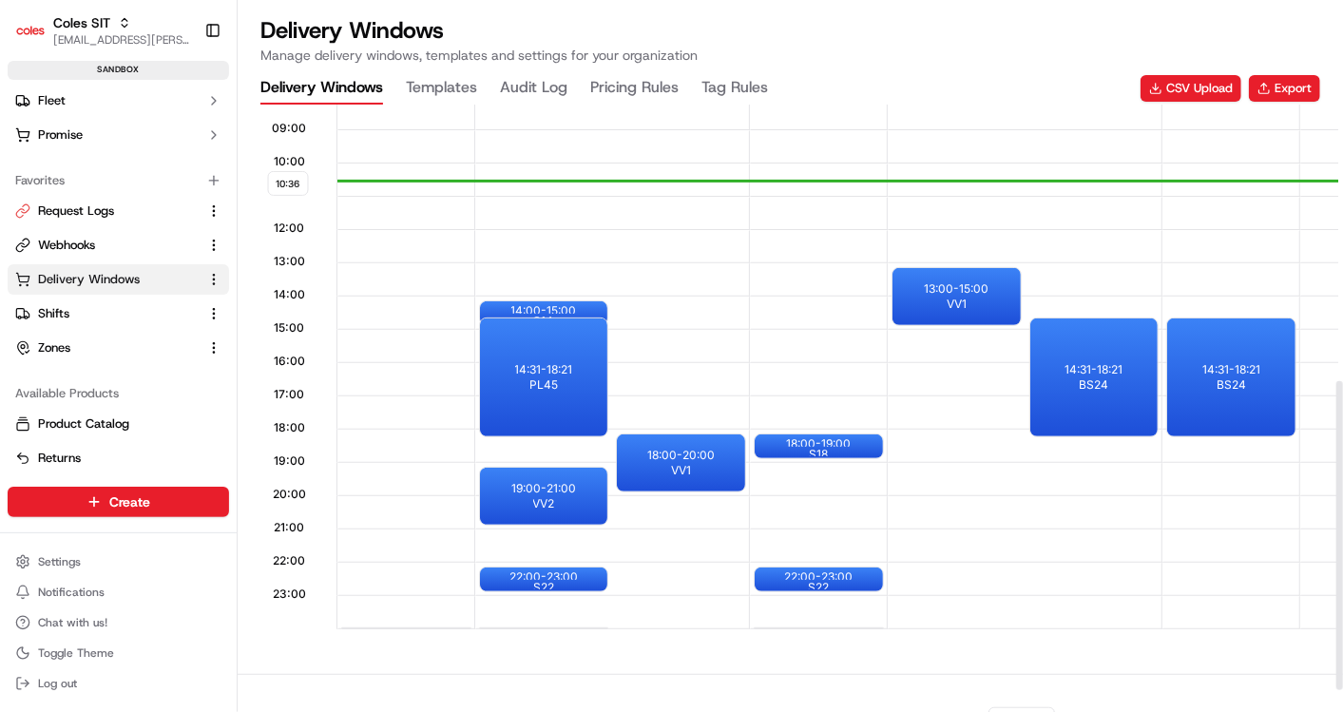
scroll to position [540, 0]
